Goal: Information Seeking & Learning: Learn about a topic

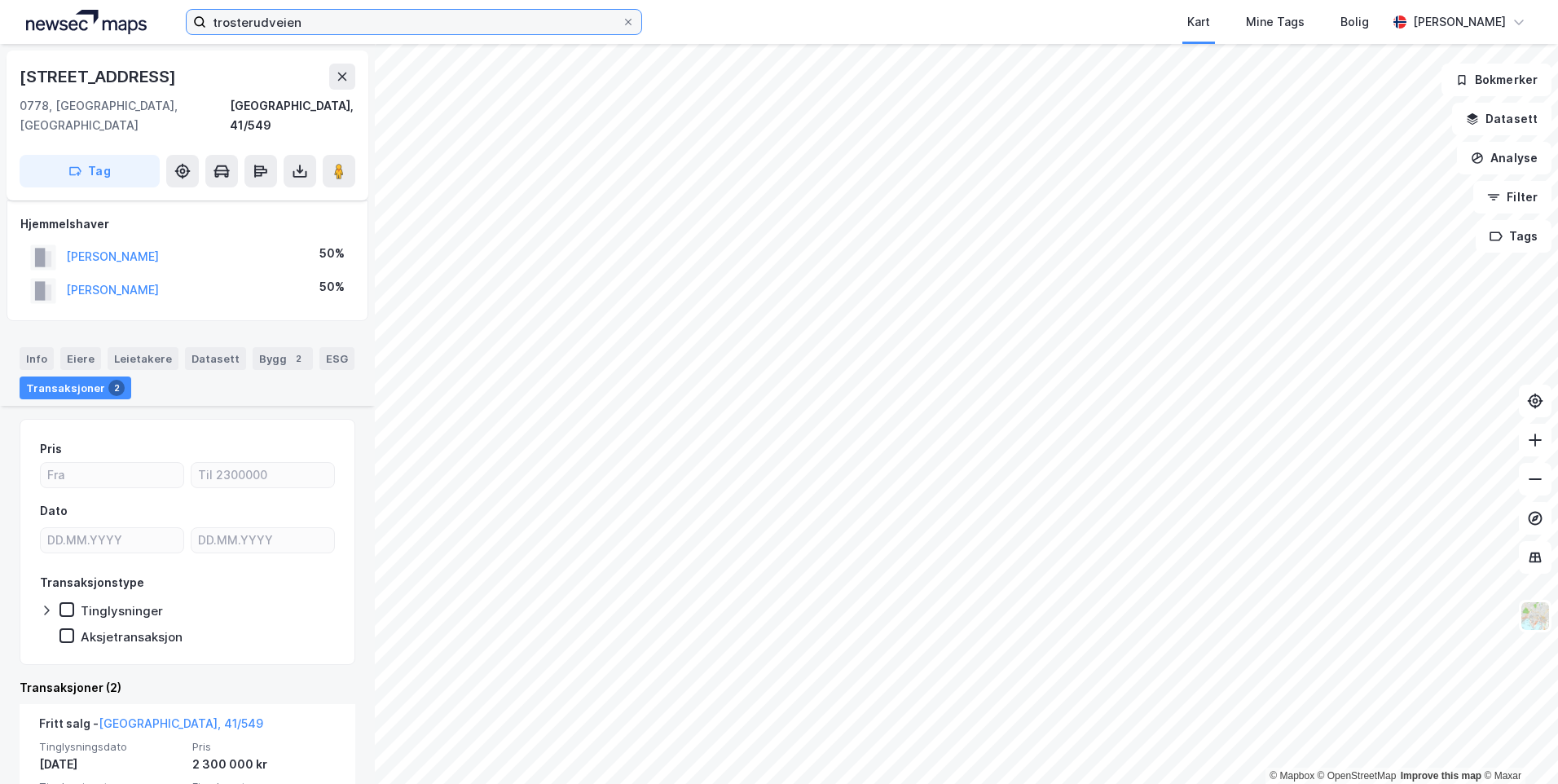
click at [416, 20] on input "trosterudveien" at bounding box center [414, 22] width 416 height 24
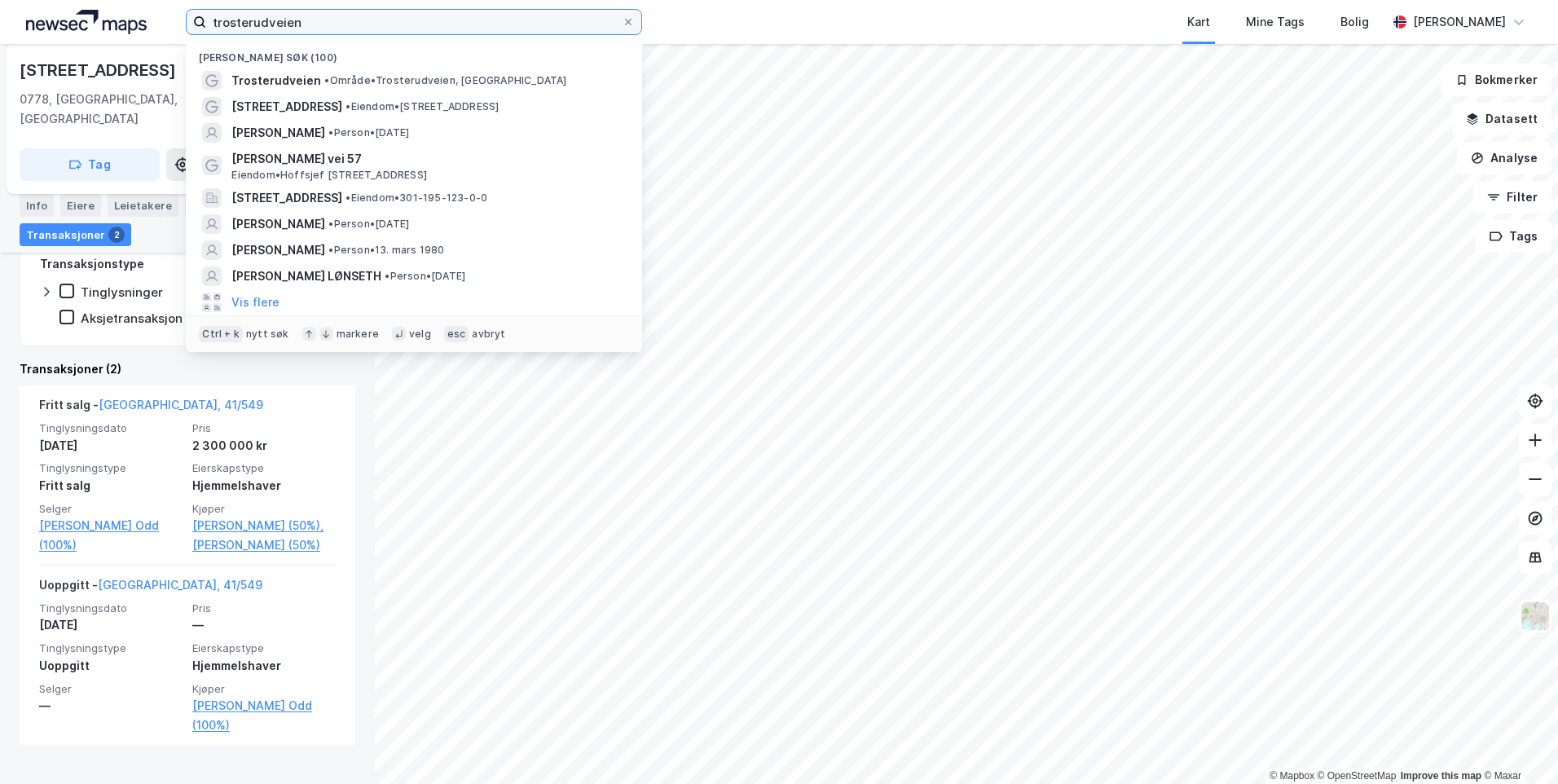
click at [416, 20] on input "trosterudveien" at bounding box center [414, 22] width 416 height 24
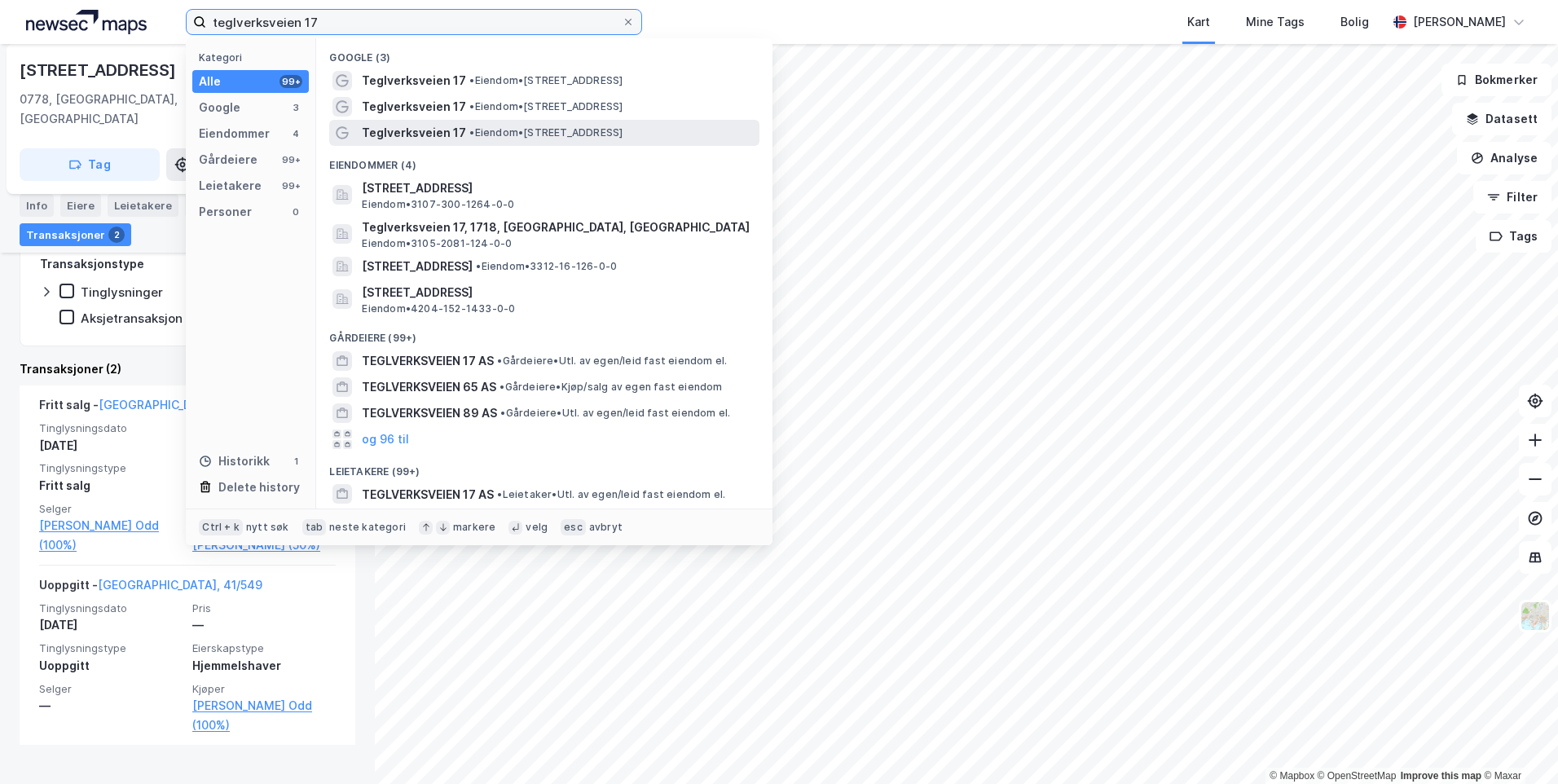
type input "teglverksveien 17"
click at [404, 128] on span "Teglverksveien 17" at bounding box center [414, 132] width 105 height 19
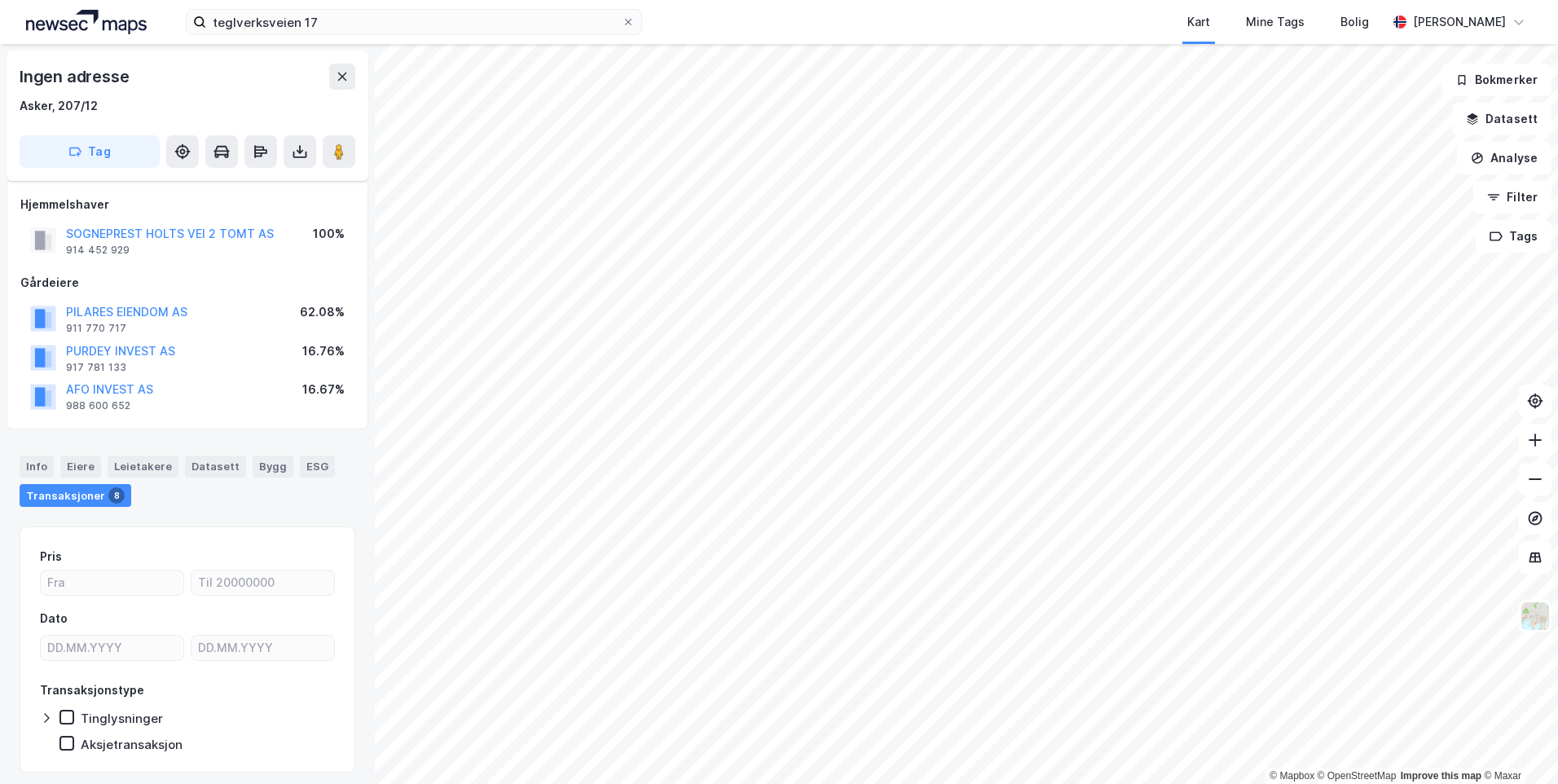
scroll to position [47, 0]
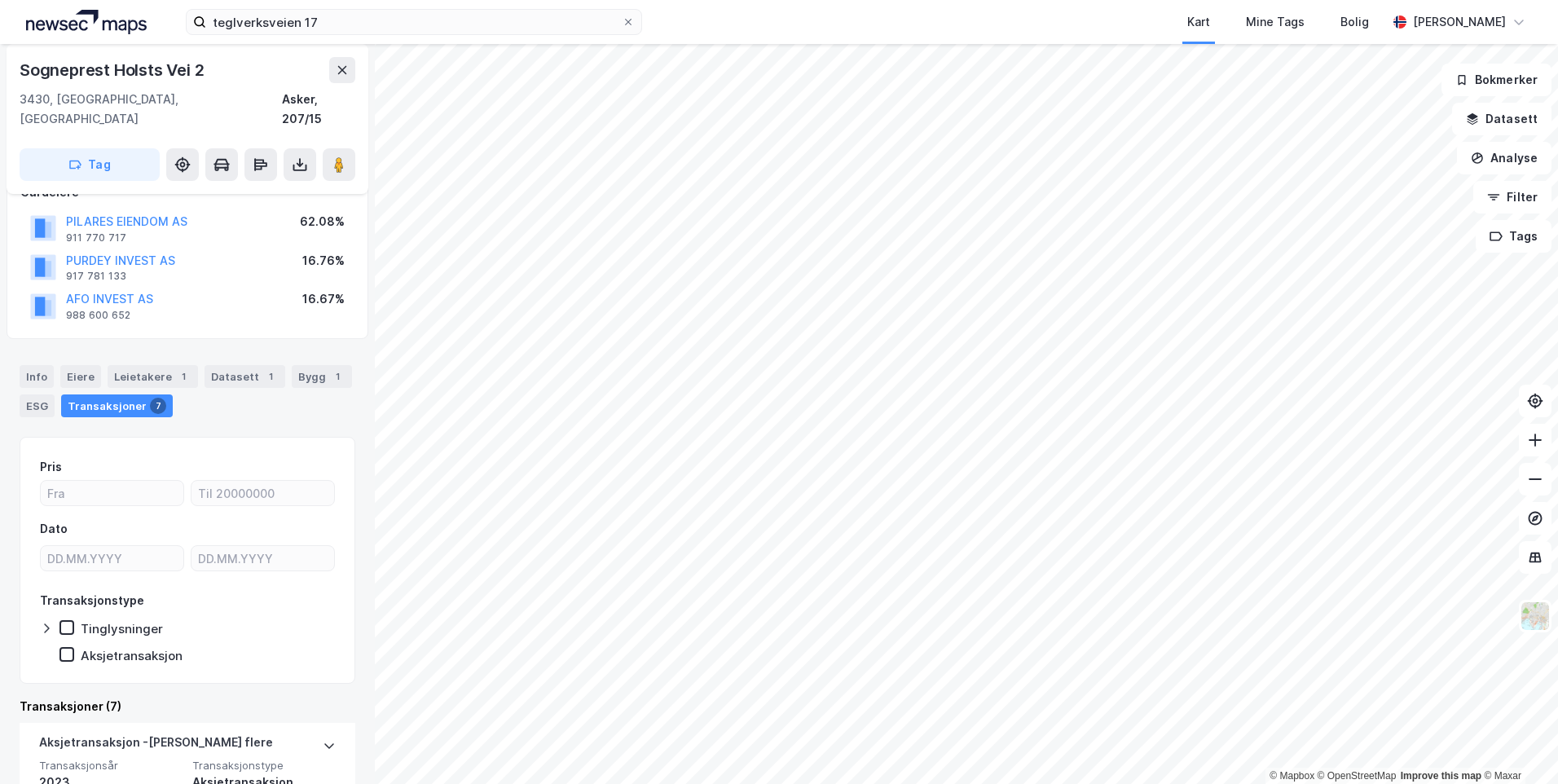
scroll to position [109, 0]
click at [46, 366] on div "Info" at bounding box center [36, 377] width 34 height 23
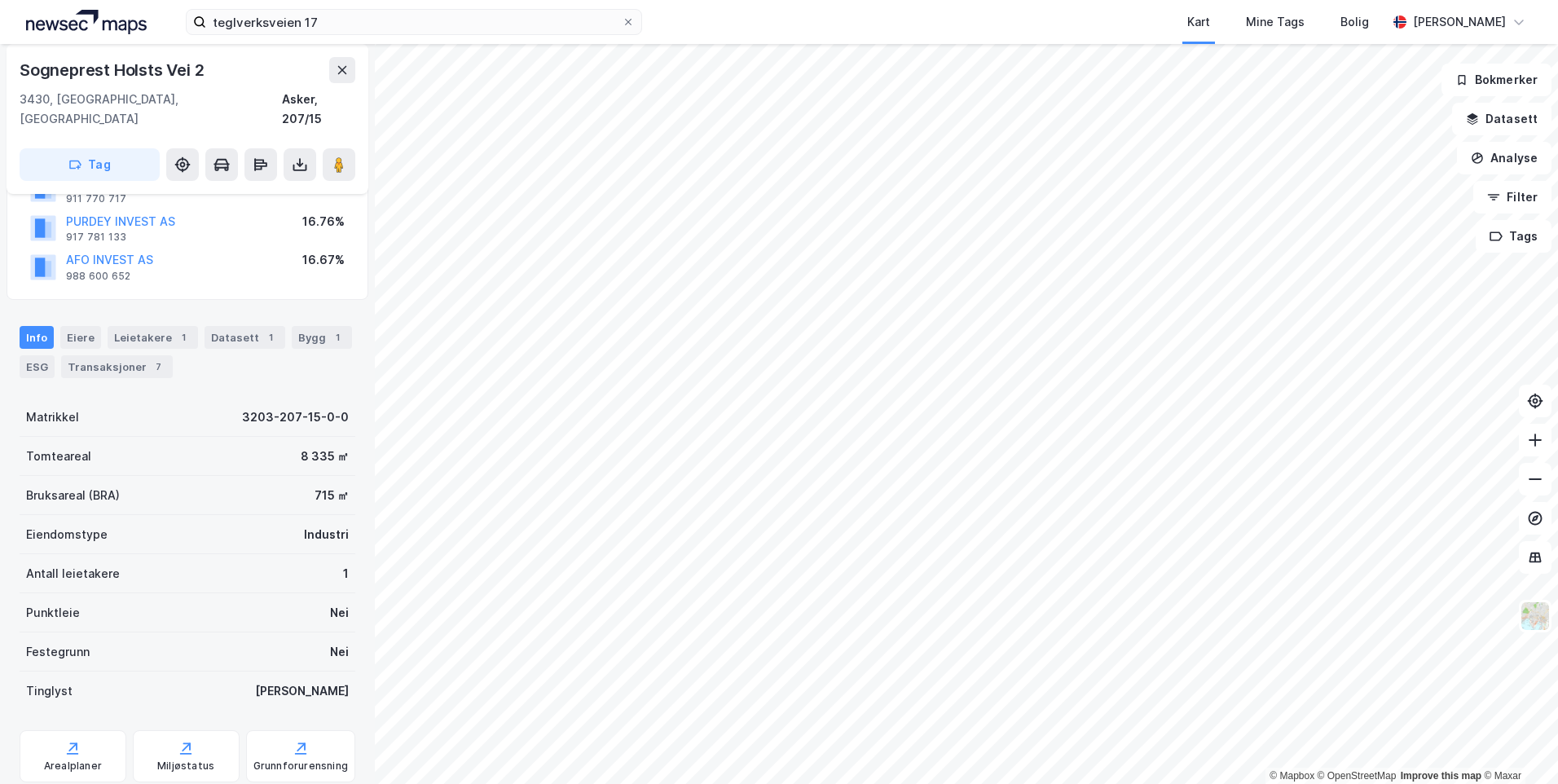
scroll to position [150, 0]
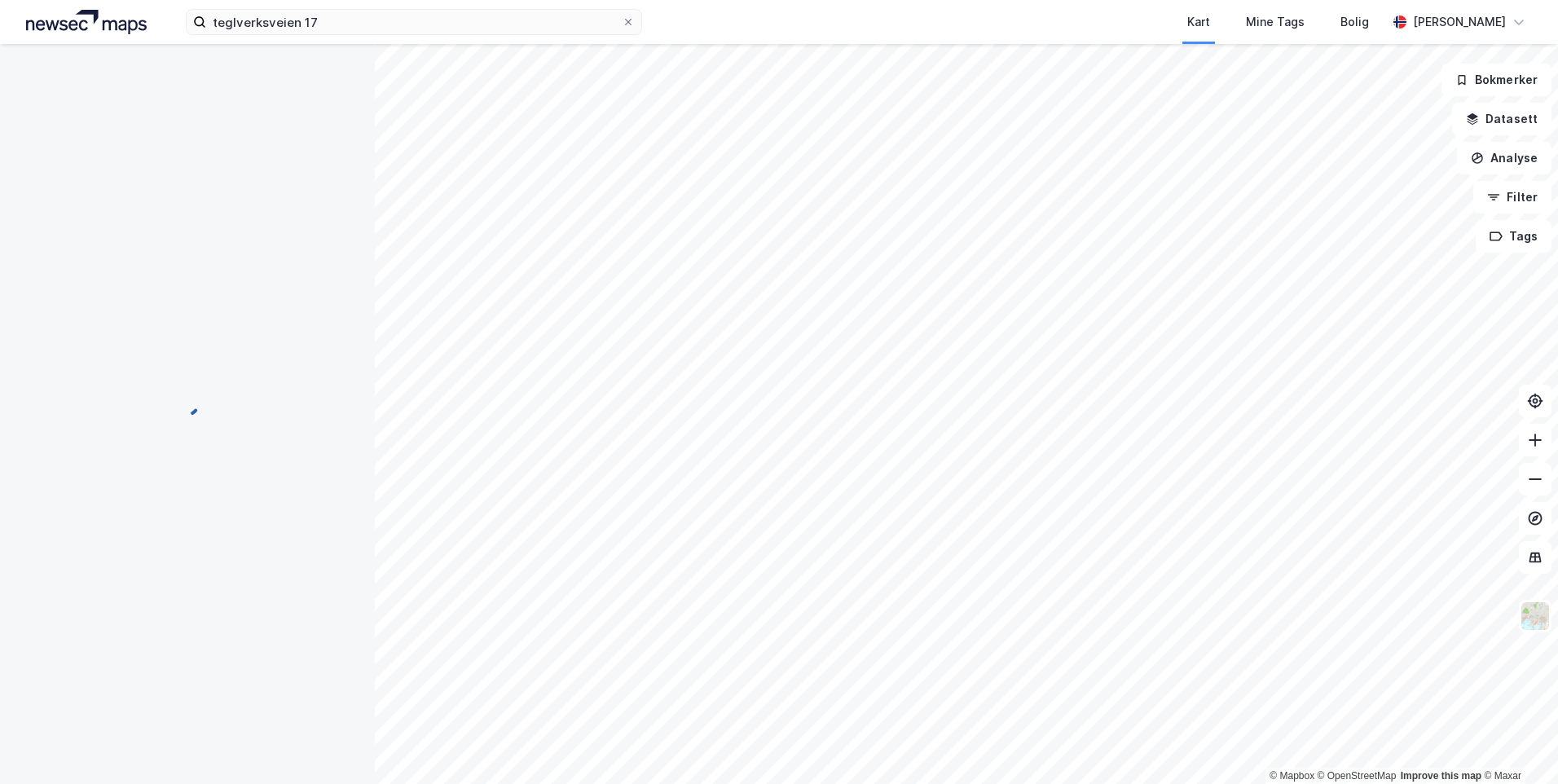
scroll to position [104, 0]
